Goal: Information Seeking & Learning: Learn about a topic

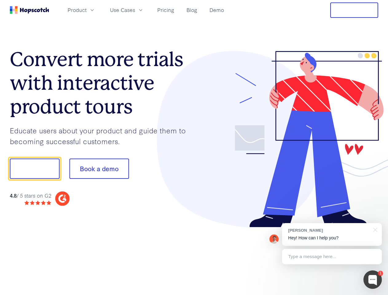
click at [194, 148] on div at bounding box center [286, 139] width 184 height 177
click at [87, 10] on span "Product" at bounding box center [77, 10] width 19 height 8
click at [135, 10] on span "Use Cases" at bounding box center [122, 10] width 25 height 8
click at [354, 10] on button "Free Trial" at bounding box center [354, 9] width 48 height 15
click at [34, 169] on button "Show me!" at bounding box center [35, 169] width 50 height 20
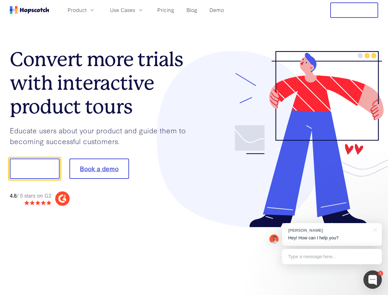
click at [99, 169] on button "Book a demo" at bounding box center [99, 169] width 60 height 20
click at [373, 280] on div at bounding box center [373, 280] width 18 height 18
click at [332, 235] on div "[PERSON_NAME] Hey! How can I help you?" at bounding box center [332, 234] width 100 height 23
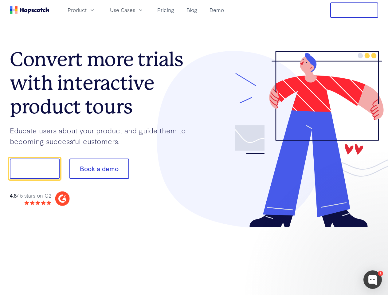
click at [374, 229] on div at bounding box center [324, 209] width 115 height 123
click at [332, 257] on div at bounding box center [324, 209] width 115 height 123
